Goal: Information Seeking & Learning: Find specific fact

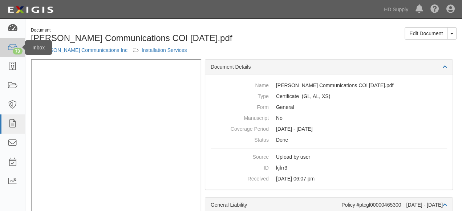
scroll to position [121, 0]
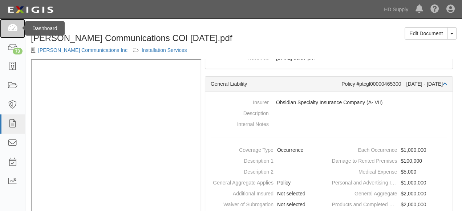
click at [12, 29] on icon at bounding box center [12, 28] width 10 height 8
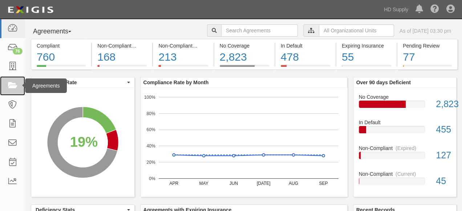
click at [12, 85] on icon at bounding box center [12, 86] width 10 height 8
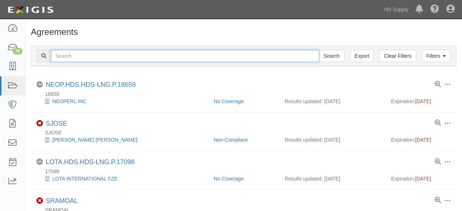
drag, startPoint x: 79, startPoint y: 55, endPoint x: 84, endPoint y: 48, distance: 8.8
click at [79, 55] on input "text" at bounding box center [185, 56] width 269 height 12
click at [64, 56] on input "Gensis remodeling" at bounding box center [185, 56] width 269 height 12
type input "Genesis remodeling"
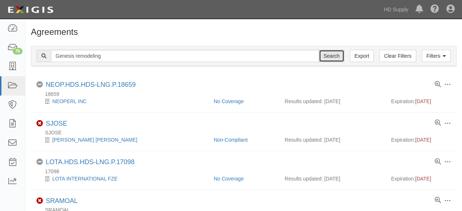
click at [336, 57] on input "Search" at bounding box center [331, 56] width 25 height 12
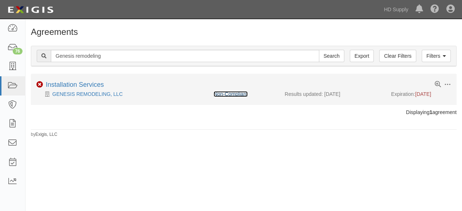
click at [235, 92] on link "Non-Compliant" at bounding box center [231, 94] width 34 height 6
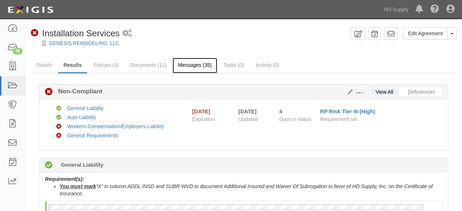
click at [203, 66] on link "Messages (35)" at bounding box center [195, 66] width 45 height 16
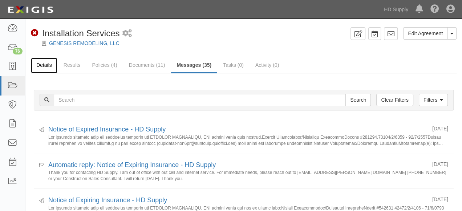
click at [41, 64] on link "Details" at bounding box center [44, 66] width 27 height 16
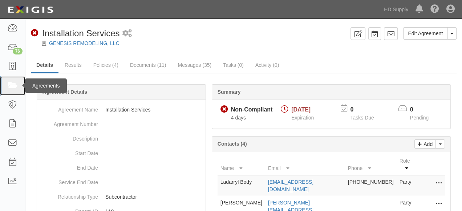
click at [13, 86] on icon at bounding box center [12, 86] width 10 height 8
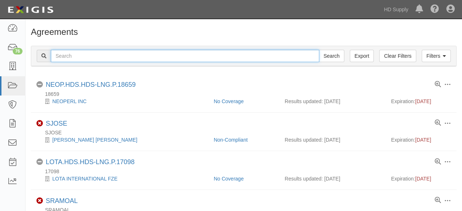
click at [103, 61] on input "text" at bounding box center [185, 56] width 269 height 12
type input "[PERSON_NAME]"
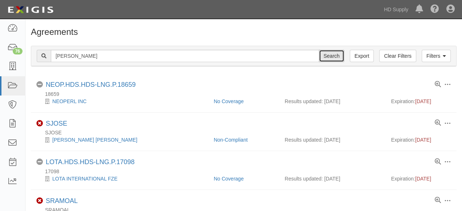
click at [335, 56] on input "Search" at bounding box center [331, 56] width 25 height 12
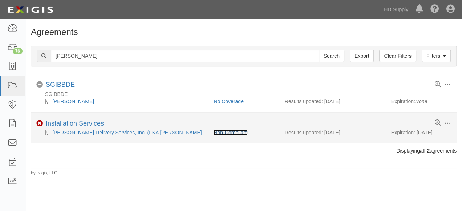
click at [235, 131] on link "Non-Compliant" at bounding box center [231, 133] width 34 height 6
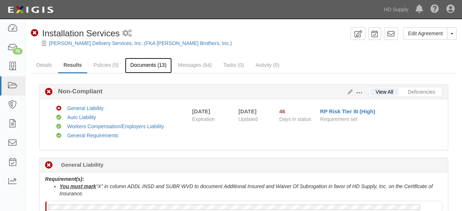
click at [156, 65] on link "Documents (13)" at bounding box center [148, 66] width 47 height 16
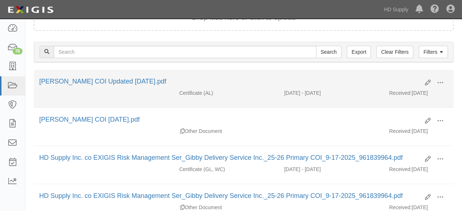
scroll to position [81, 0]
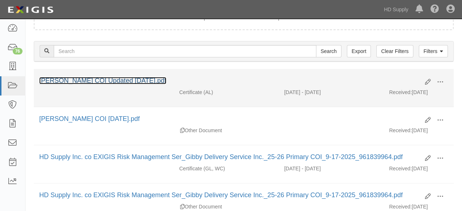
click at [123, 80] on link "[PERSON_NAME] COI Updated [DATE].pdf" at bounding box center [102, 80] width 127 height 7
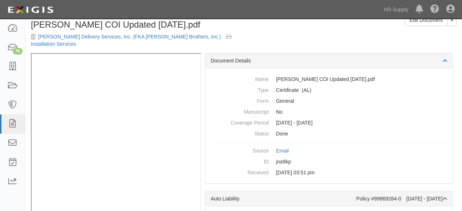
scroll to position [21, 0]
